Goal: Task Accomplishment & Management: Use online tool/utility

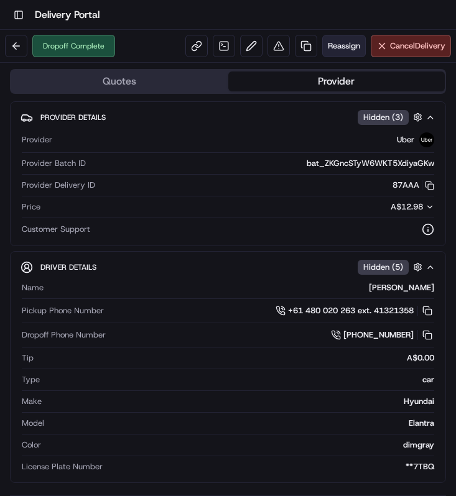
click at [345, 44] on span "Reassign" at bounding box center [344, 45] width 32 height 11
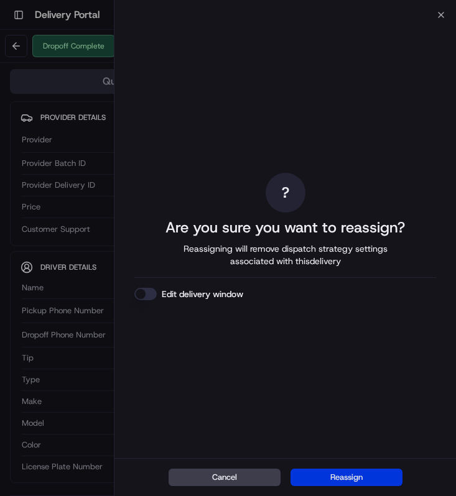
click at [319, 472] on button "Reassign" at bounding box center [346, 477] width 112 height 17
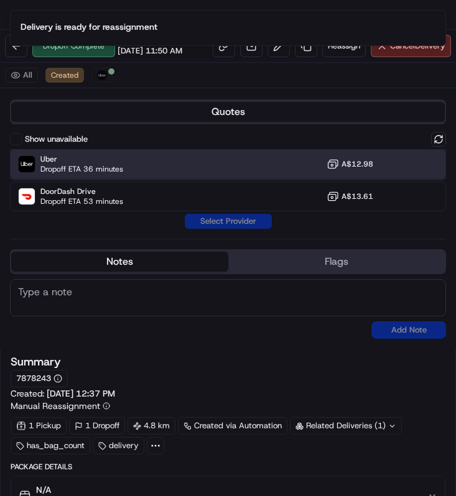
click at [177, 178] on div "Uber Dropoff ETA 36 minutes A$12.98" at bounding box center [228, 164] width 436 height 30
click at [201, 220] on button "Assign Provider" at bounding box center [228, 221] width 88 height 15
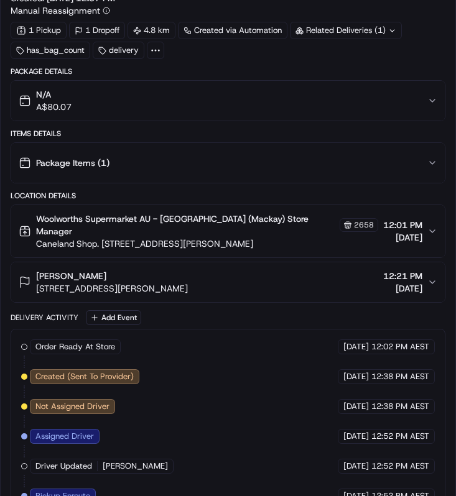
scroll to position [945, 0]
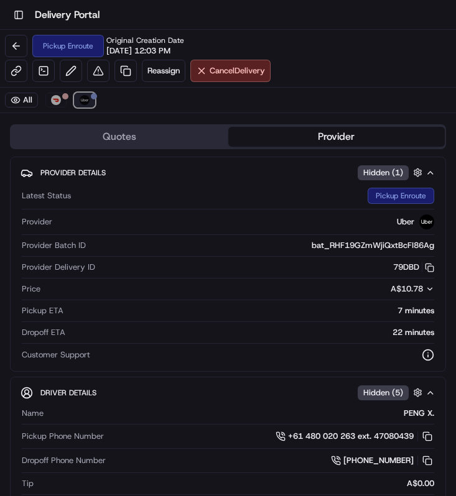
click at [78, 99] on button "Uber" at bounding box center [84, 100] width 21 height 15
click at [163, 74] on span "Reassign" at bounding box center [163, 70] width 32 height 11
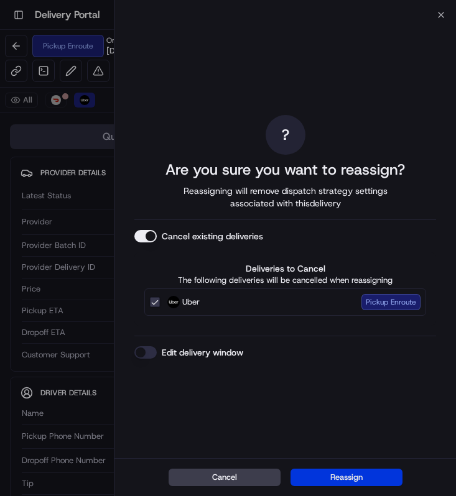
click at [344, 476] on button "Reassign" at bounding box center [346, 477] width 112 height 17
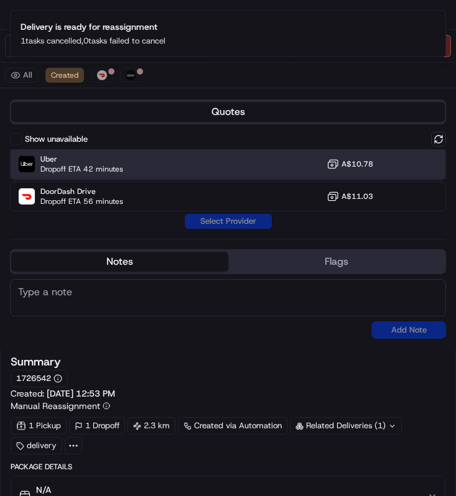
click at [202, 171] on div "Uber Dropoff ETA 42 minutes A$10.78" at bounding box center [228, 164] width 436 height 30
click at [214, 221] on button "Assign Provider" at bounding box center [228, 221] width 88 height 15
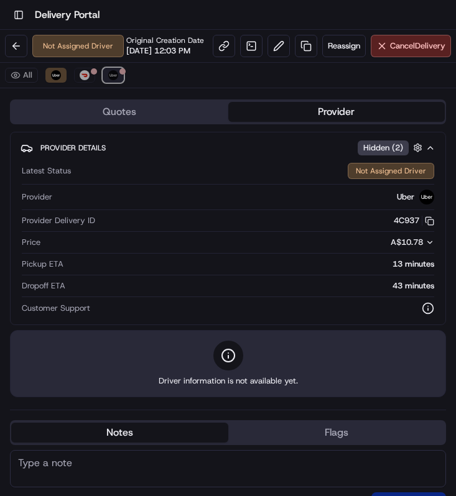
click at [122, 83] on button "Uber" at bounding box center [113, 75] width 21 height 15
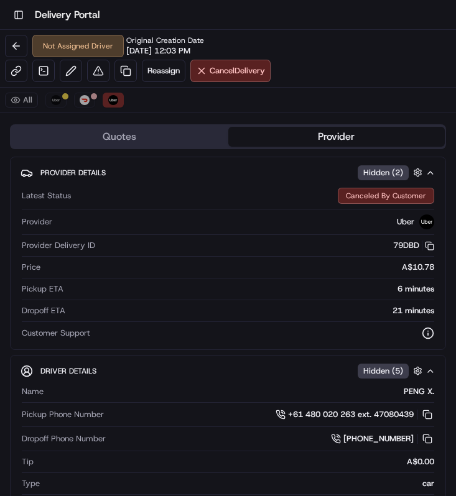
click at [98, 102] on div "All Uber DoorDash Drive Uber" at bounding box center [228, 100] width 456 height 25
click at [95, 102] on div "All Uber DoorDash Drive Uber" at bounding box center [228, 100] width 456 height 25
click at [93, 102] on button "DoorDash Drive" at bounding box center [84, 100] width 21 height 15
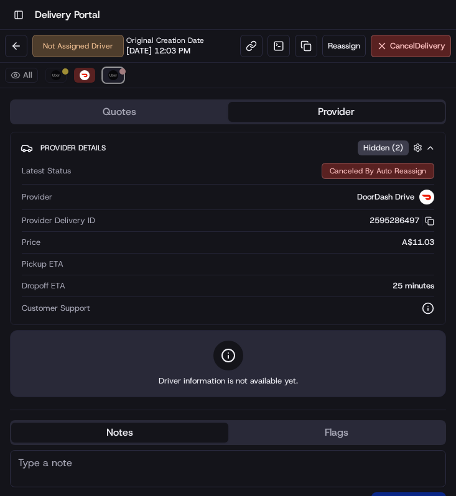
click at [114, 76] on img at bounding box center [113, 75] width 10 height 10
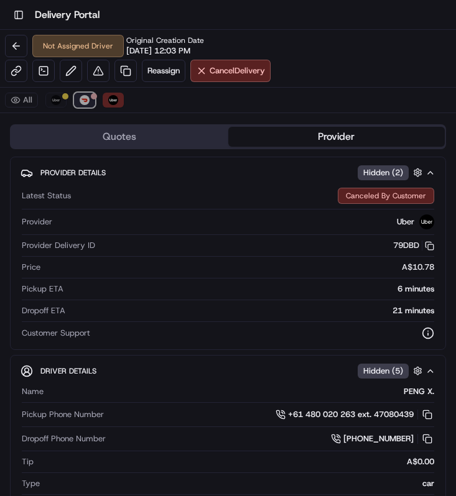
click at [79, 98] on button "DoorDash Drive" at bounding box center [84, 100] width 21 height 15
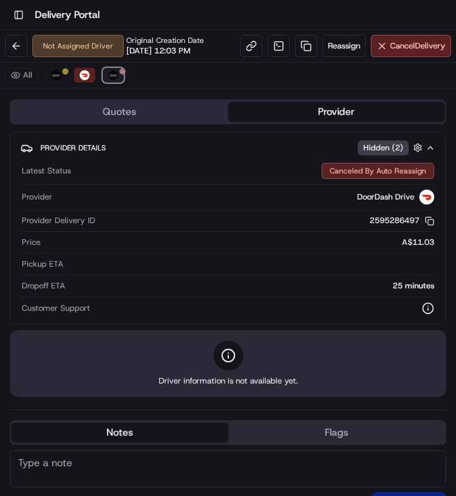
click at [109, 77] on img at bounding box center [113, 75] width 10 height 10
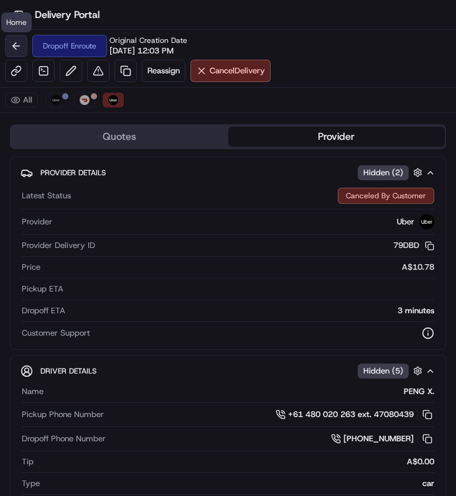
click at [12, 45] on button at bounding box center [16, 46] width 22 height 22
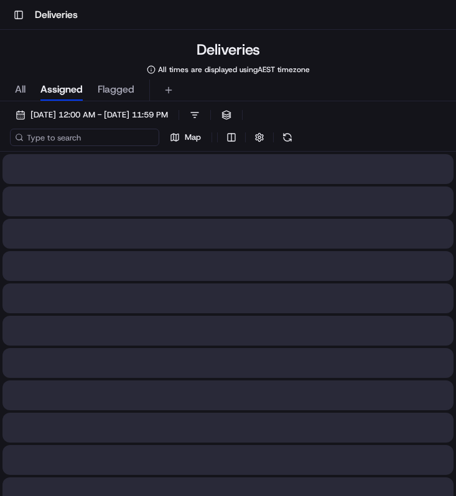
click at [85, 132] on input at bounding box center [84, 137] width 149 height 17
paste input "bfcd579f-e171-47a1-8ed1-d7545b1f0603"
type input "bfcd579f-e171-47a1-8ed1-d7545b1f0603"
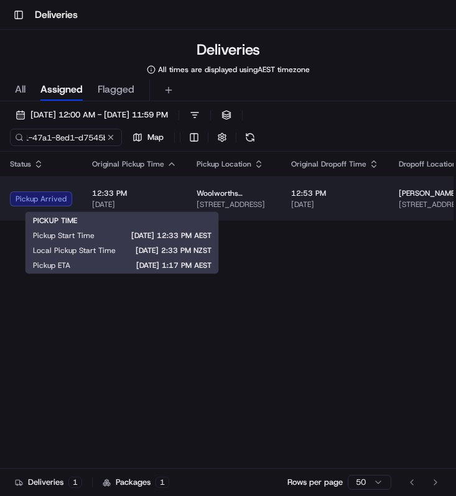
click at [145, 202] on span "[DATE]" at bounding box center [134, 205] width 85 height 10
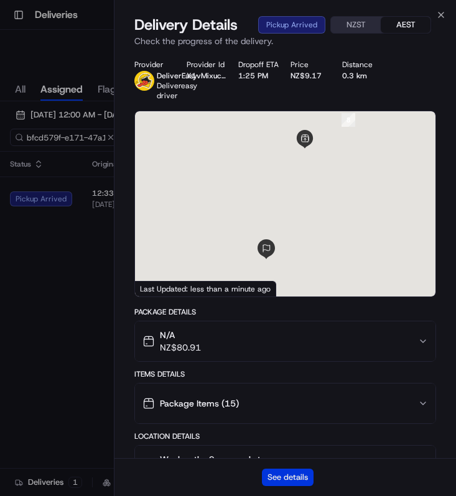
click at [290, 478] on button "See details" at bounding box center [288, 477] width 52 height 17
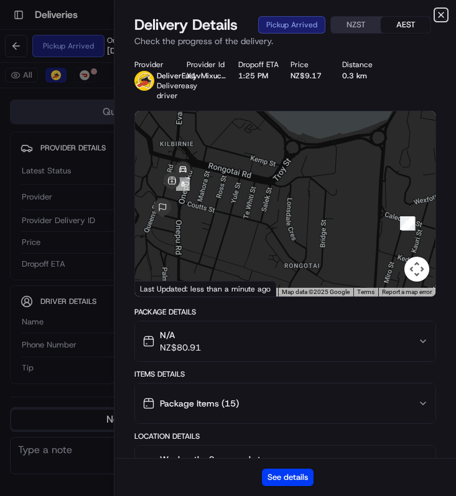
click at [442, 13] on icon "button" at bounding box center [440, 14] width 5 height 5
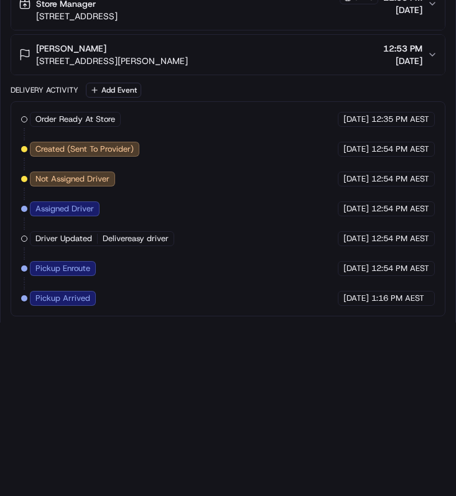
scroll to position [862, 0]
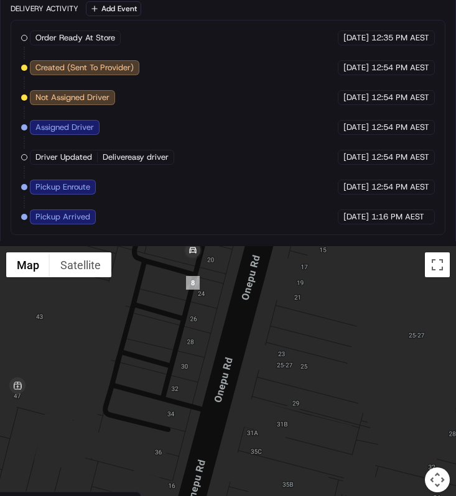
drag, startPoint x: 131, startPoint y: 359, endPoint x: 132, endPoint y: 403, distance: 44.8
click at [131, 369] on div at bounding box center [228, 376] width 456 height 261
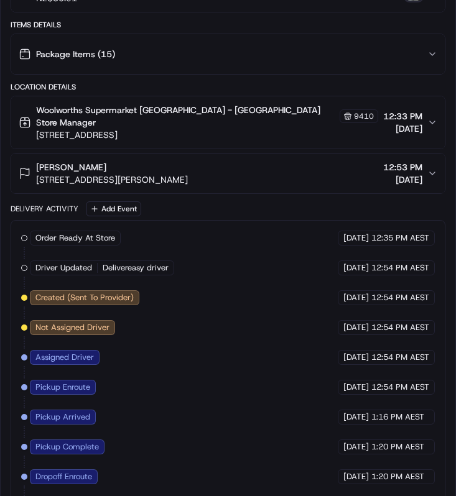
scroll to position [0, 0]
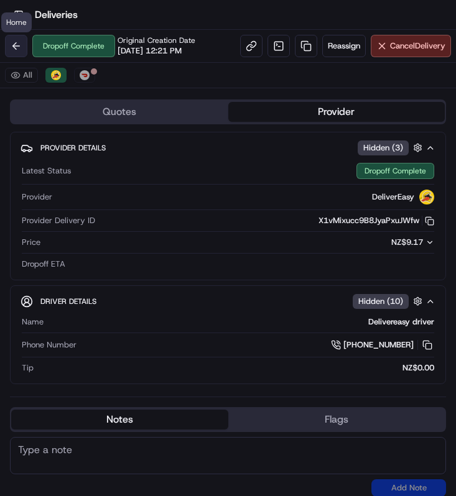
click at [23, 40] on button at bounding box center [16, 46] width 22 height 22
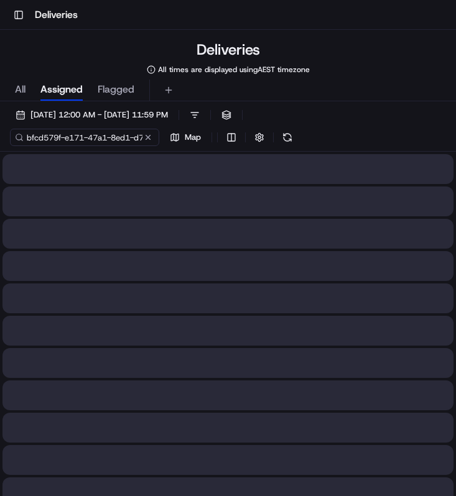
click at [115, 131] on input "bfcd579f-e171-47a1-8ed1-d7545b1f0603" at bounding box center [84, 137] width 149 height 17
click at [109, 132] on input "bfcd579f-e171-47a1-8ed1-d7545b1f0603" at bounding box center [84, 137] width 149 height 17
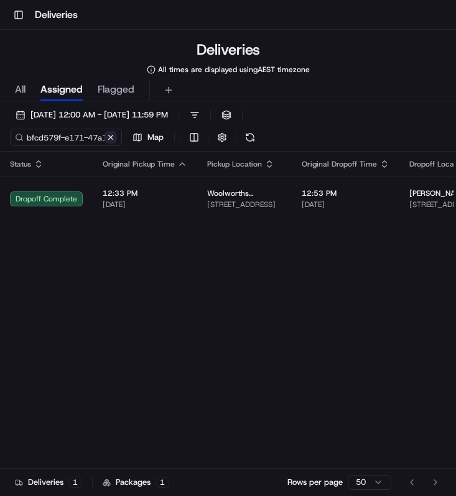
click at [147, 139] on div "bfcd579f-e171-47a1-8ed1-d7545b1f0603 Map" at bounding box center [134, 137] width 249 height 17
click at [111, 136] on button at bounding box center [110, 137] width 12 height 12
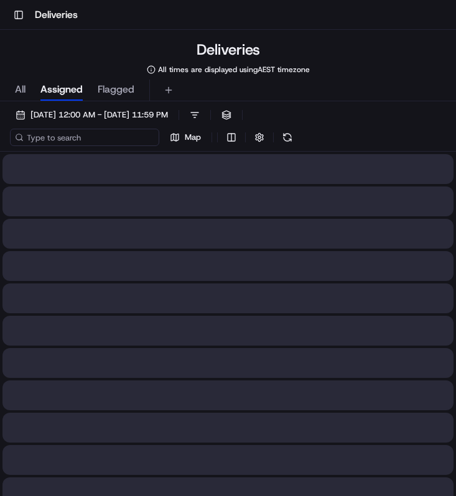
click at [94, 136] on input at bounding box center [84, 137] width 149 height 17
paste input "833e1984-ac73-440e-af10-5ac076b86467"
type input "833e1984-ac73-440e-af10-5ac076b86467"
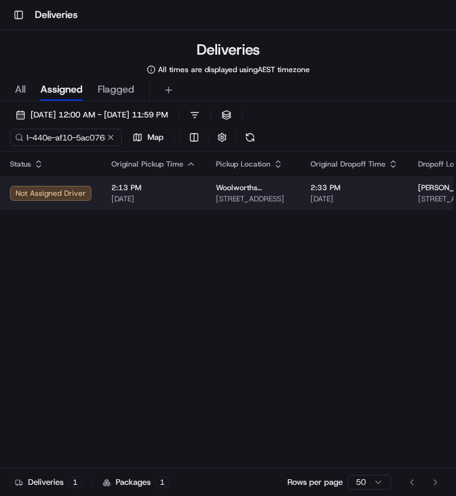
click at [194, 190] on td "2:13 PM [DATE]" at bounding box center [153, 194] width 104 height 34
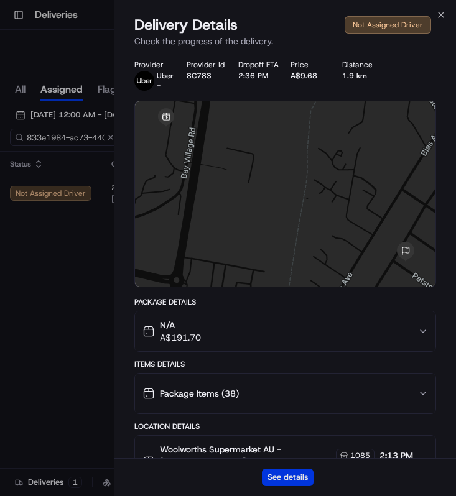
click at [292, 482] on button "See details" at bounding box center [288, 477] width 52 height 17
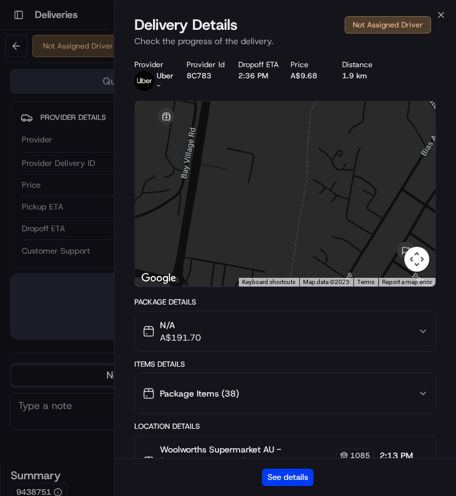
click at [437, 20] on div "Delivery Details Not Assigned Driver Check the progress of the delivery." at bounding box center [284, 33] width 341 height 37
click at [448, 9] on div "Close Delivery Details Not Assigned Driver Check the progress of the delivery. …" at bounding box center [285, 248] width 342 height 496
click at [444, 11] on icon "button" at bounding box center [441, 15] width 10 height 10
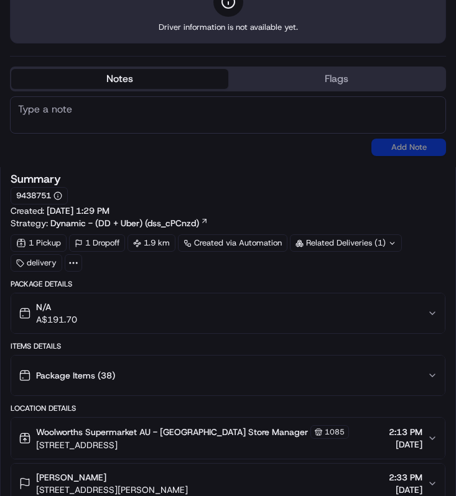
scroll to position [106, 0]
